Goal: Information Seeking & Learning: Learn about a topic

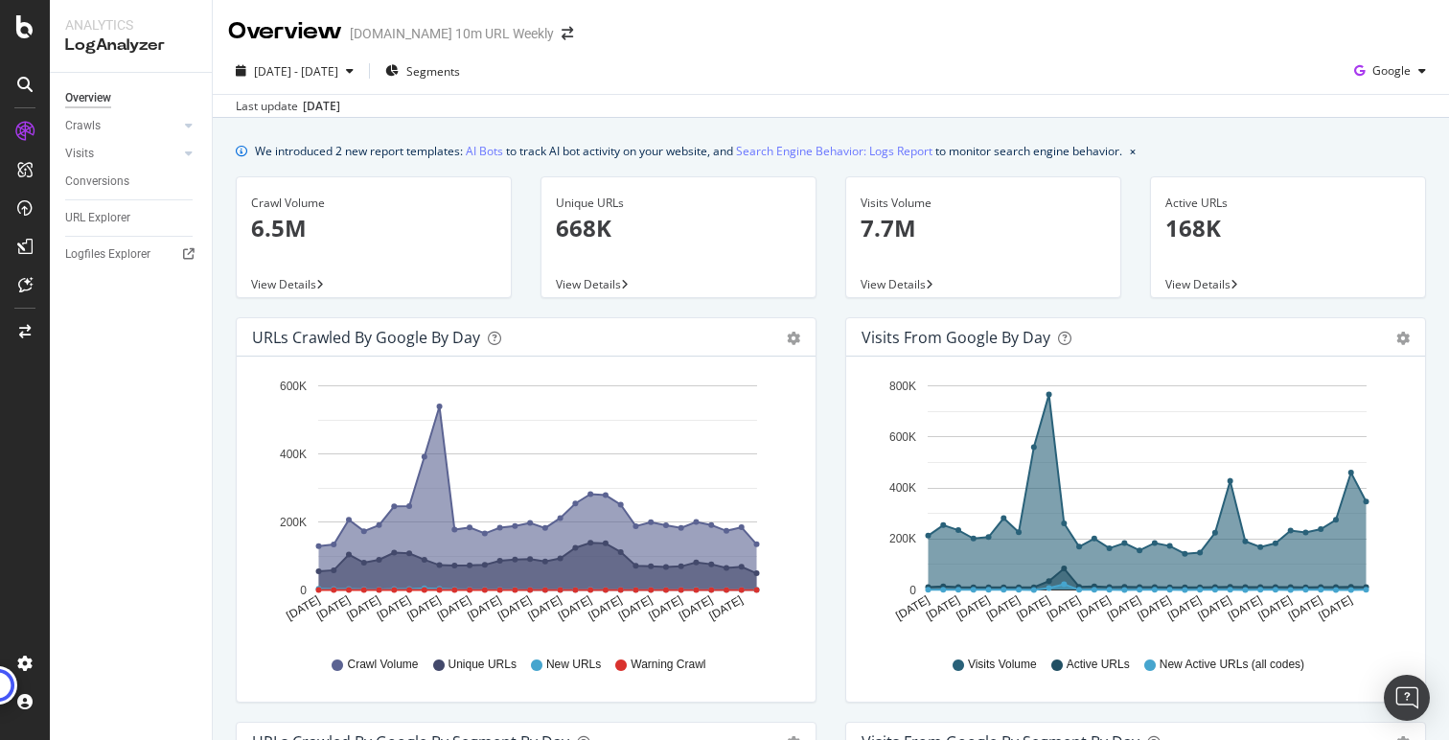
click at [323, 66] on span "[DATE] - [DATE]" at bounding box center [296, 71] width 84 height 16
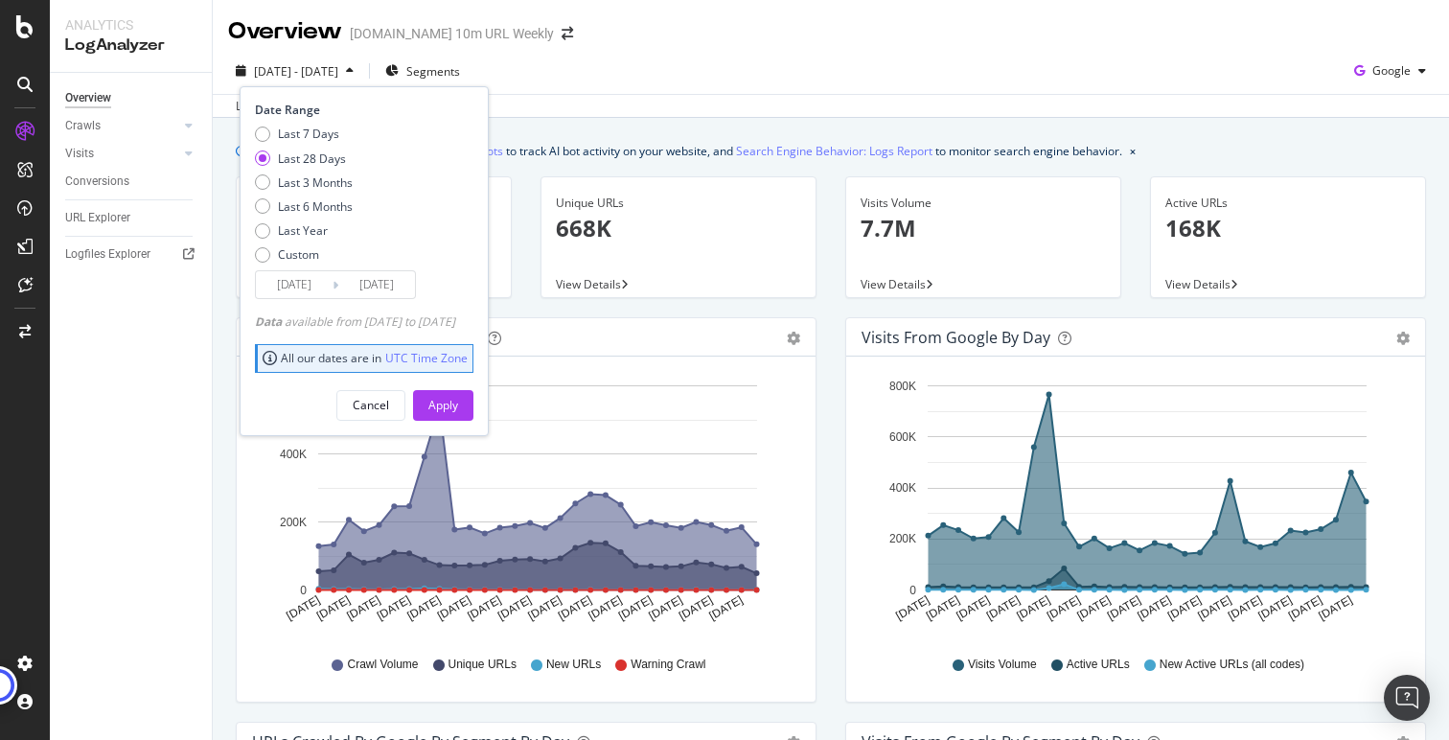
click at [327, 162] on div "Last 28 Days" at bounding box center [312, 158] width 68 height 16
click at [362, 288] on input "2025/09/23" at bounding box center [376, 284] width 77 height 27
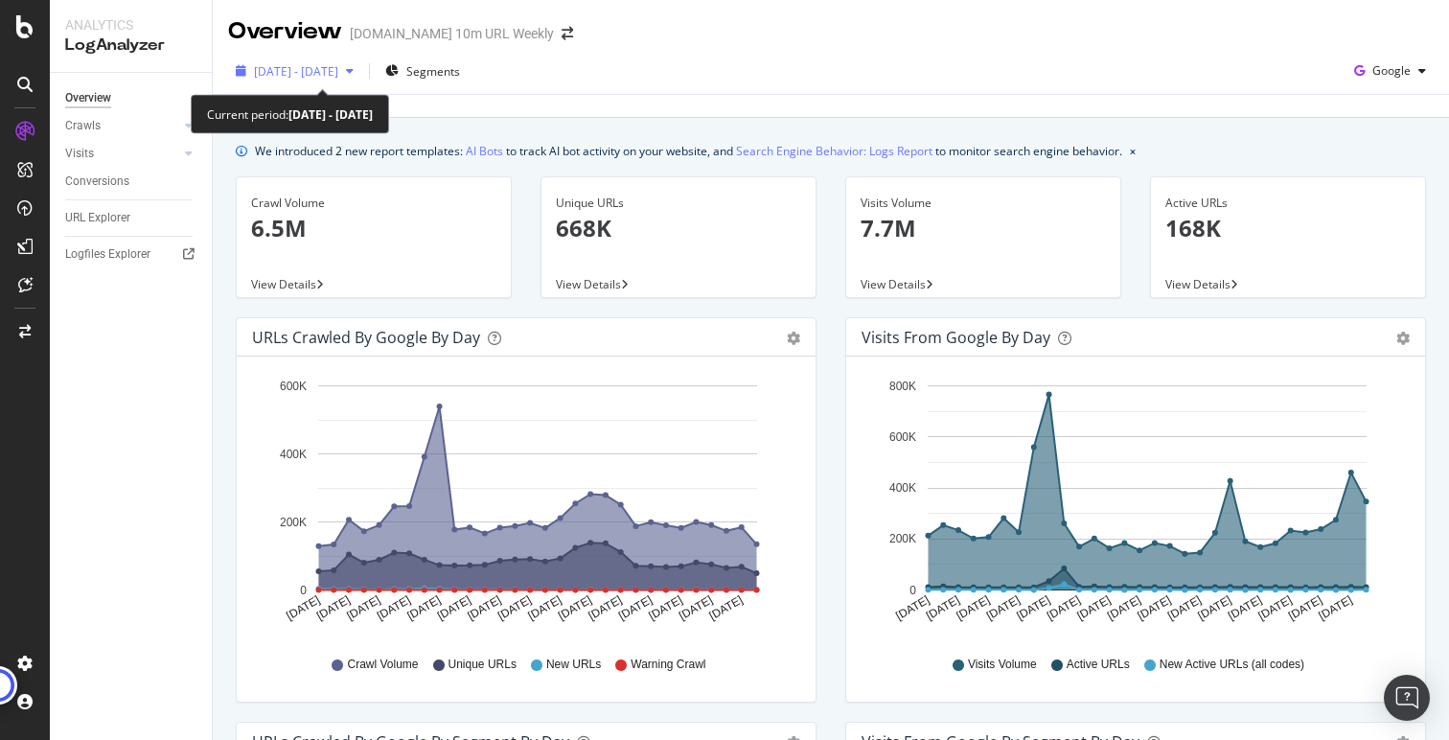
click at [327, 65] on span "[DATE] - [DATE]" at bounding box center [296, 71] width 84 height 16
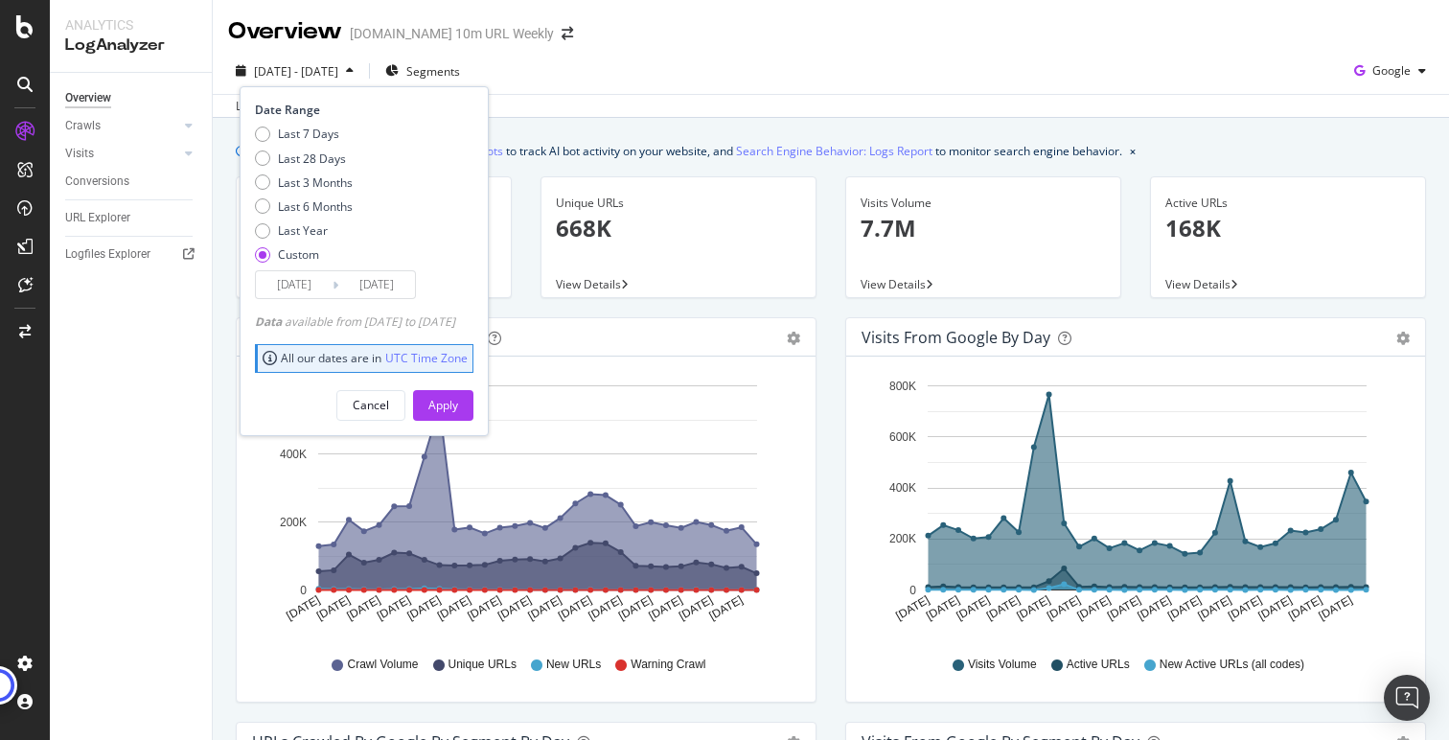
click at [301, 289] on input "2025/08/25" at bounding box center [294, 284] width 77 height 27
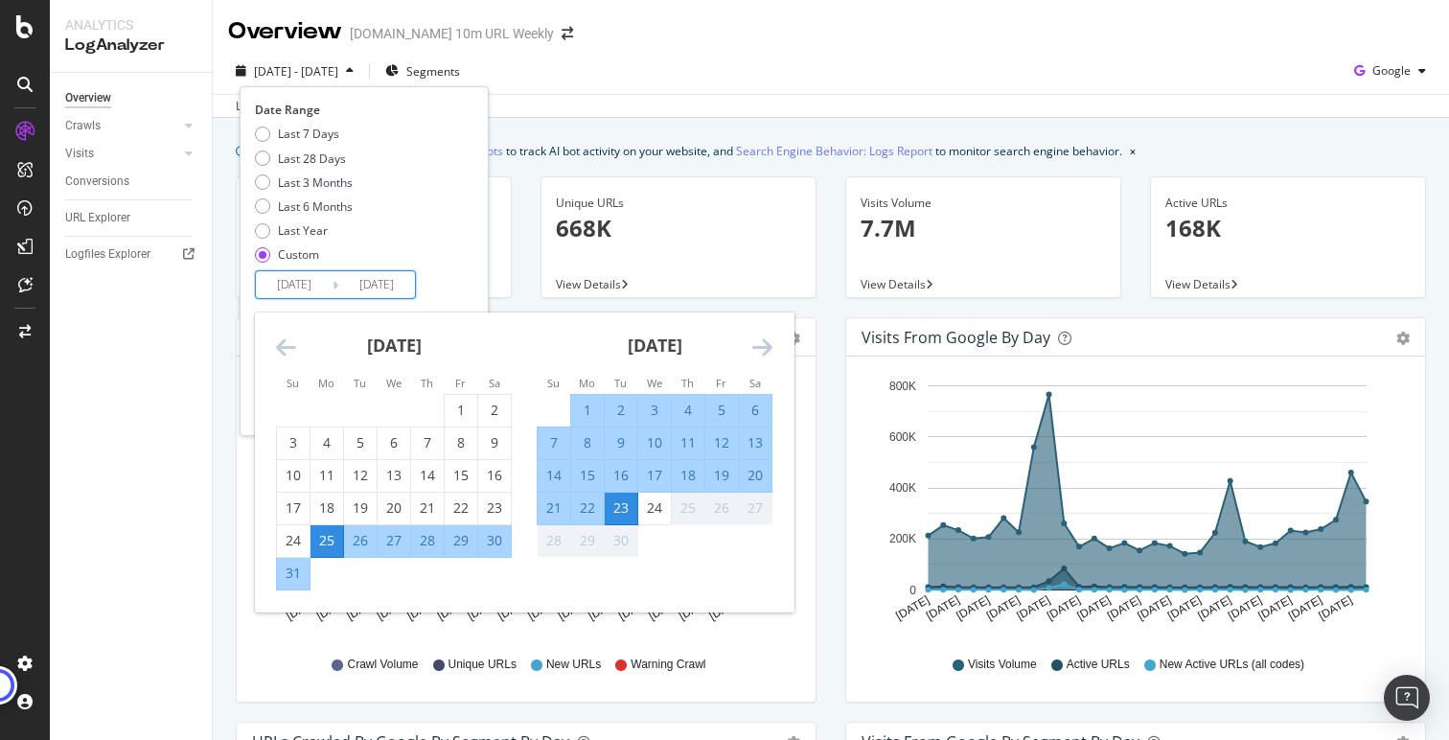
click at [322, 541] on div "25" at bounding box center [327, 540] width 33 height 19
click at [654, 506] on div "24" at bounding box center [654, 507] width 33 height 19
type input "2025/09/24"
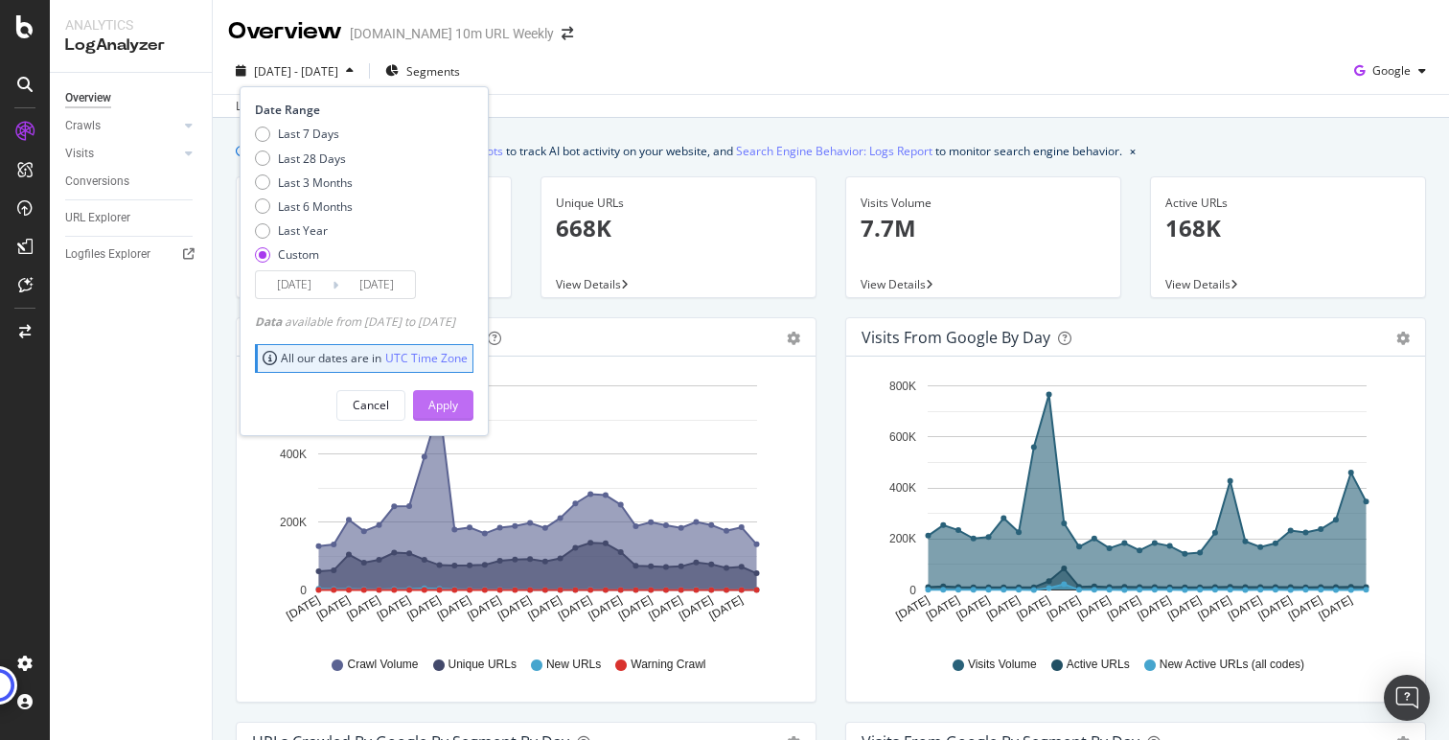
click at [458, 410] on div "Apply" at bounding box center [443, 405] width 30 height 16
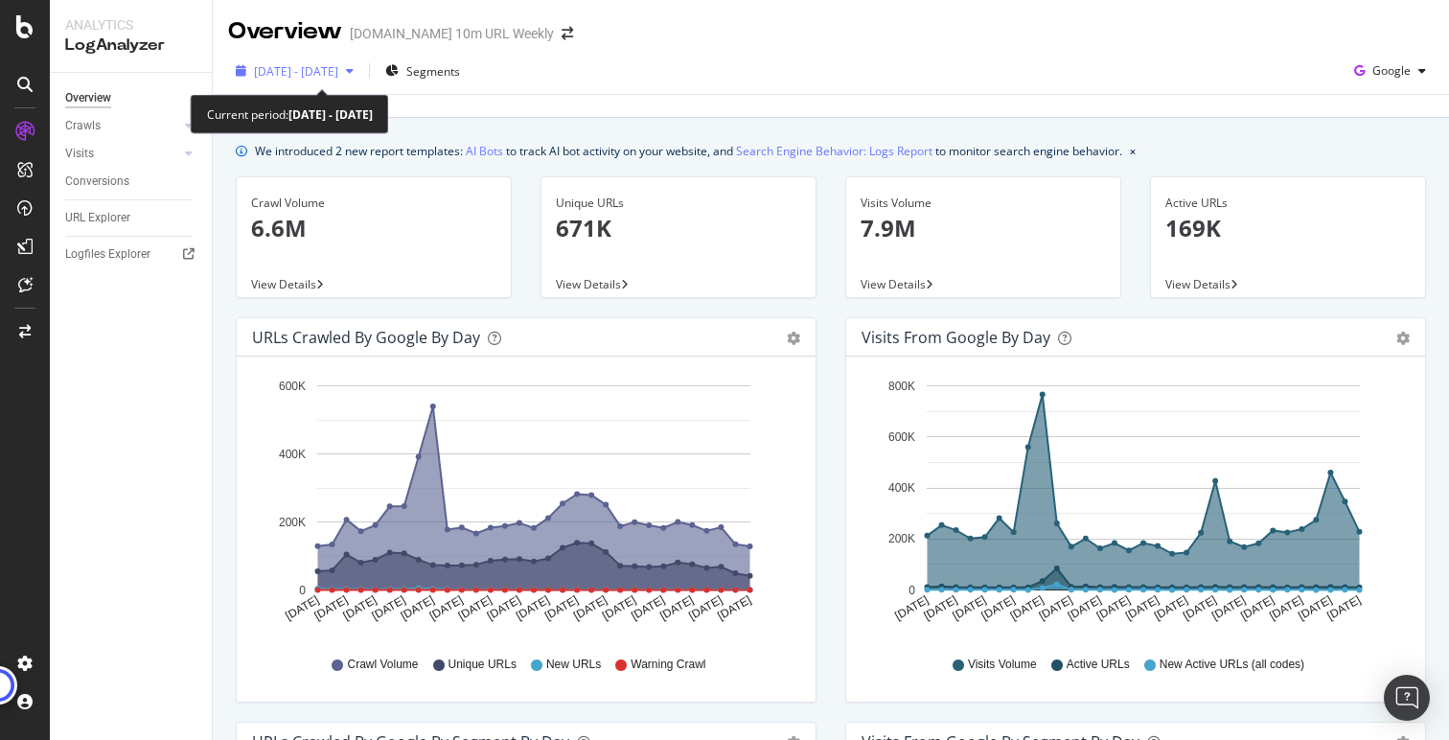
click at [338, 74] on span "2025 Aug. 25th - Sep. 24th" at bounding box center [296, 71] width 84 height 16
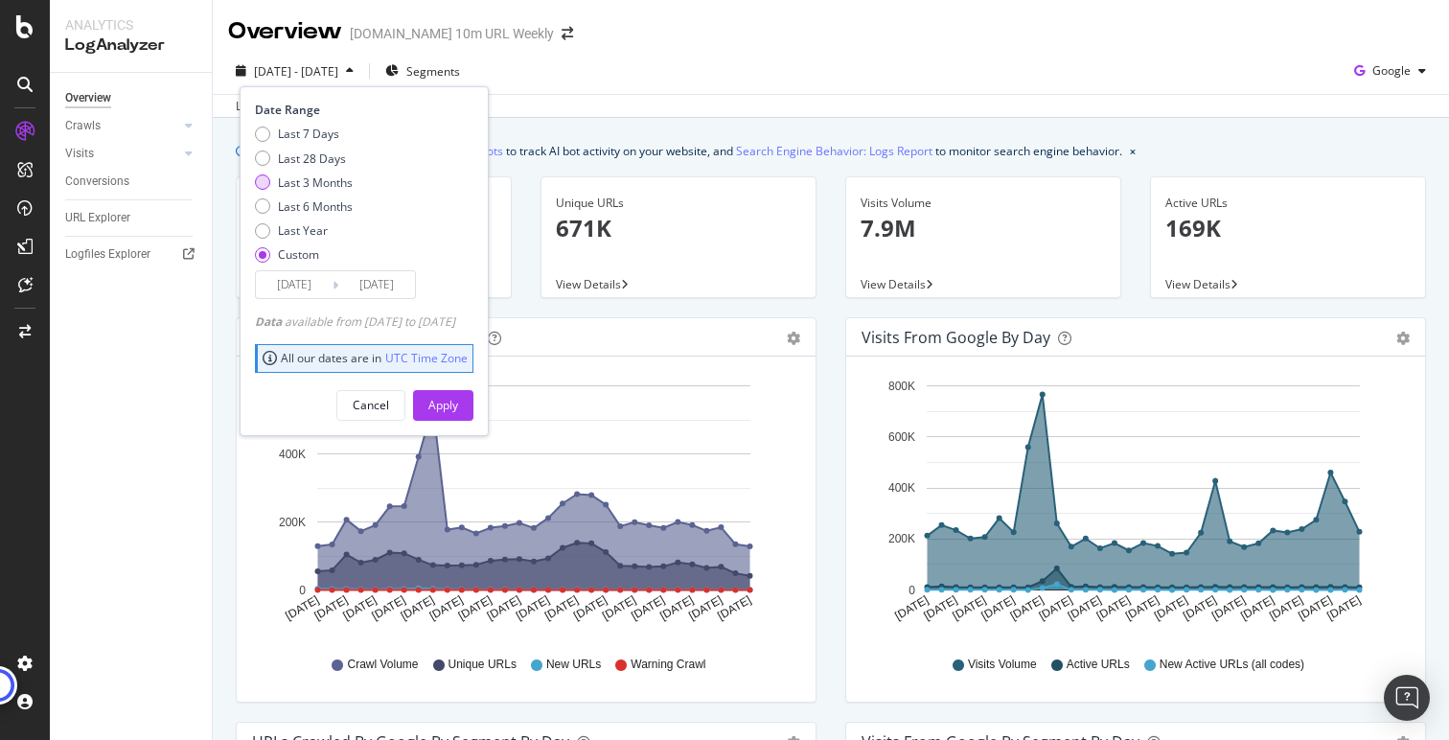
click at [313, 181] on div "Last 3 Months" at bounding box center [315, 182] width 75 height 16
type input "2025/06/25"
click at [458, 399] on div "Apply" at bounding box center [443, 405] width 30 height 16
